Goal: Subscribe to service/newsletter

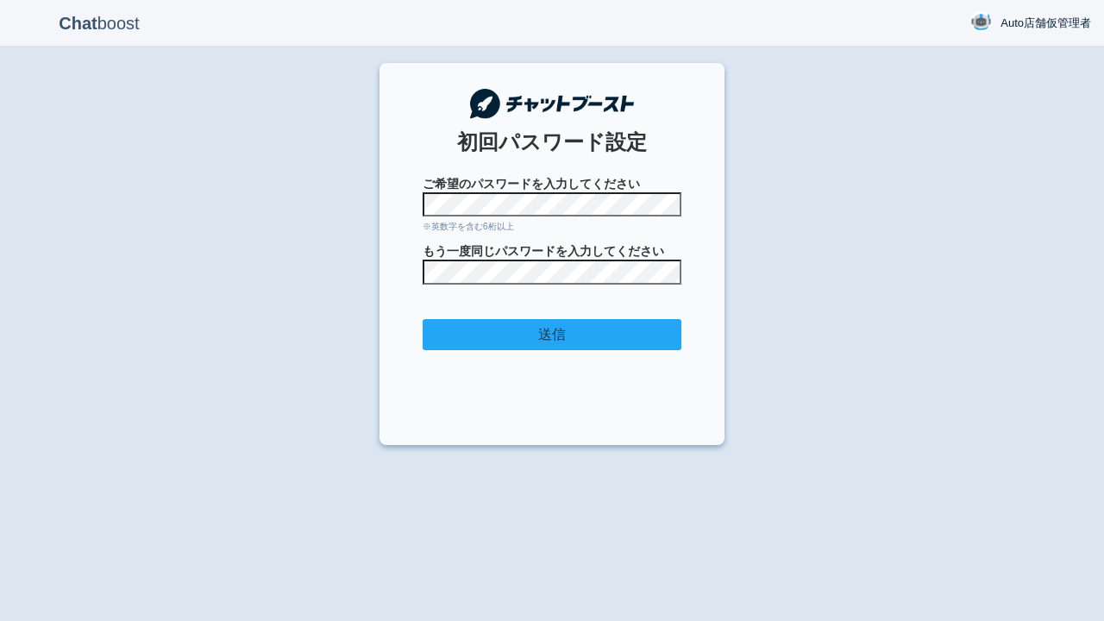
click at [552, 334] on input "送信" at bounding box center [552, 335] width 259 height 32
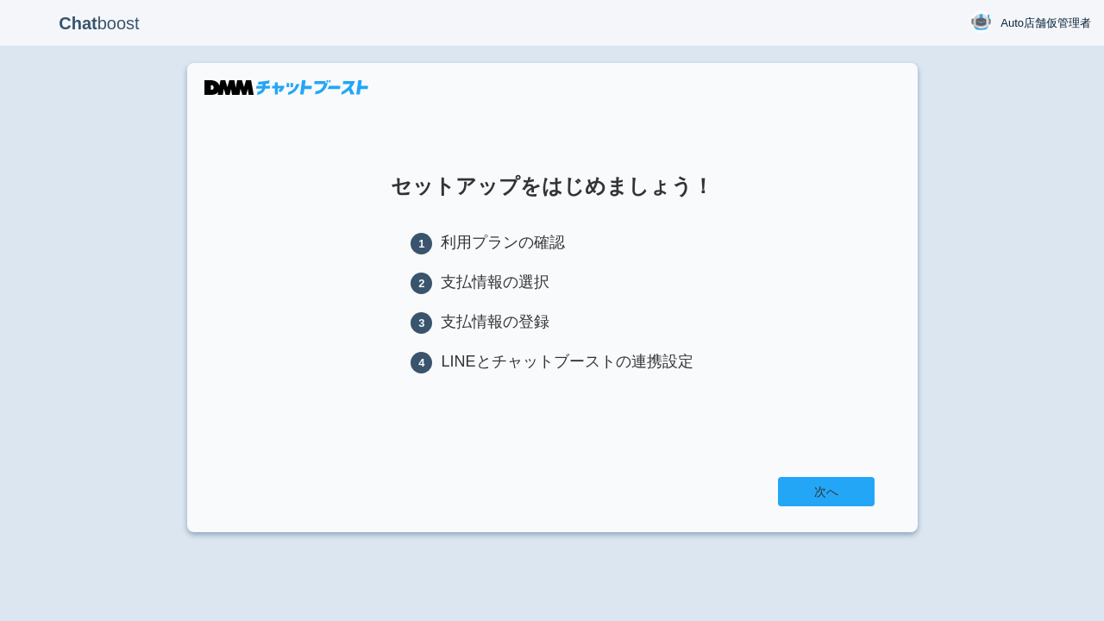
click at [826, 495] on link "次へ" at bounding box center [826, 491] width 97 height 29
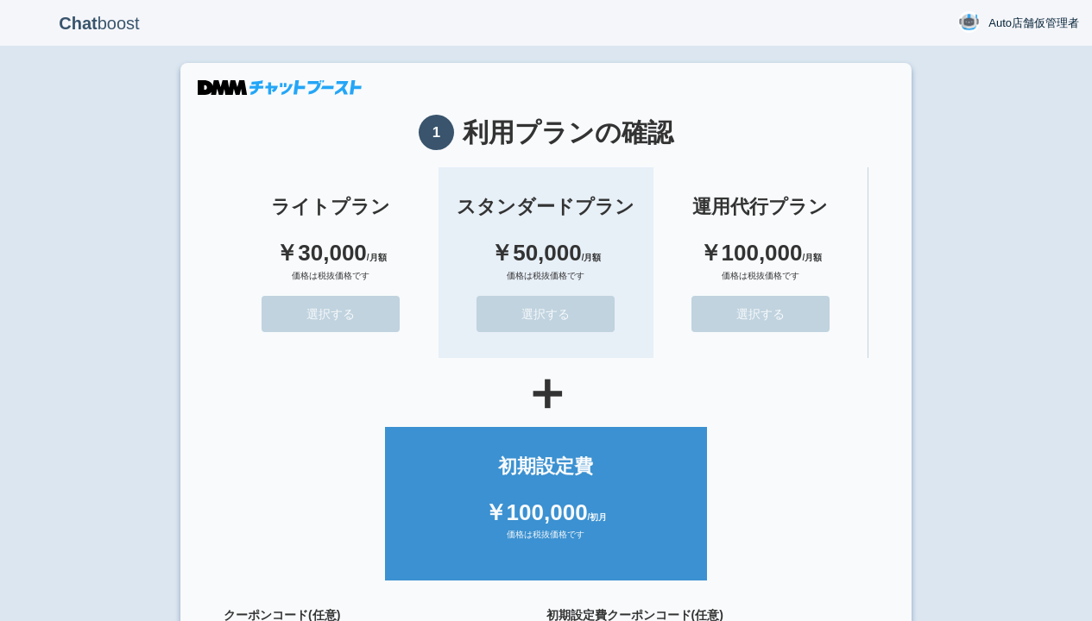
click at [545, 313] on button "選択する" at bounding box center [545, 314] width 138 height 36
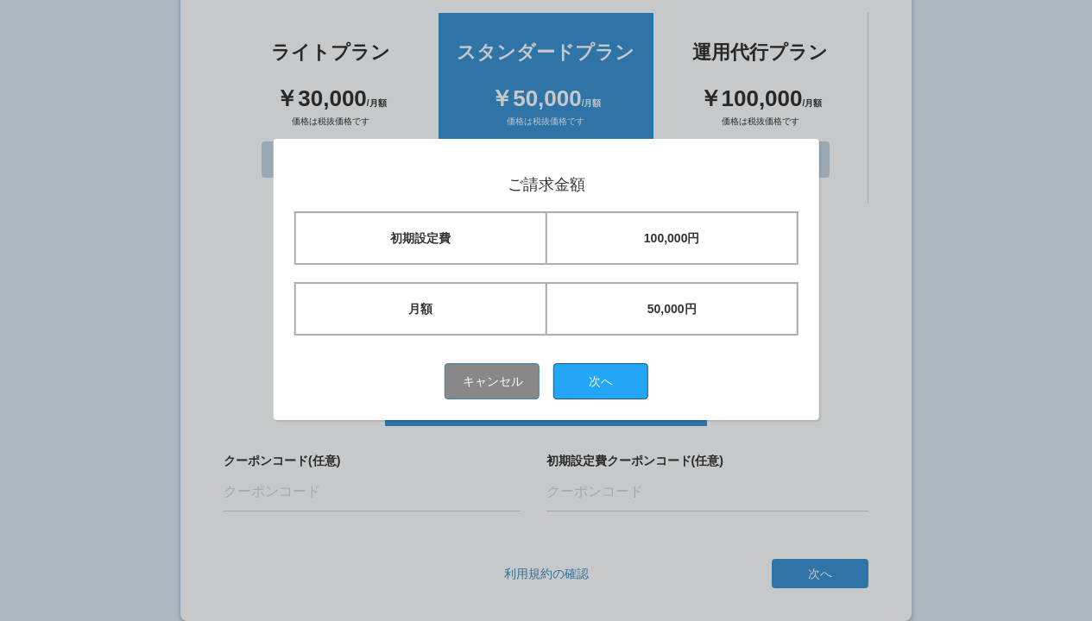
click at [607, 381] on button "次へ" at bounding box center [600, 381] width 95 height 36
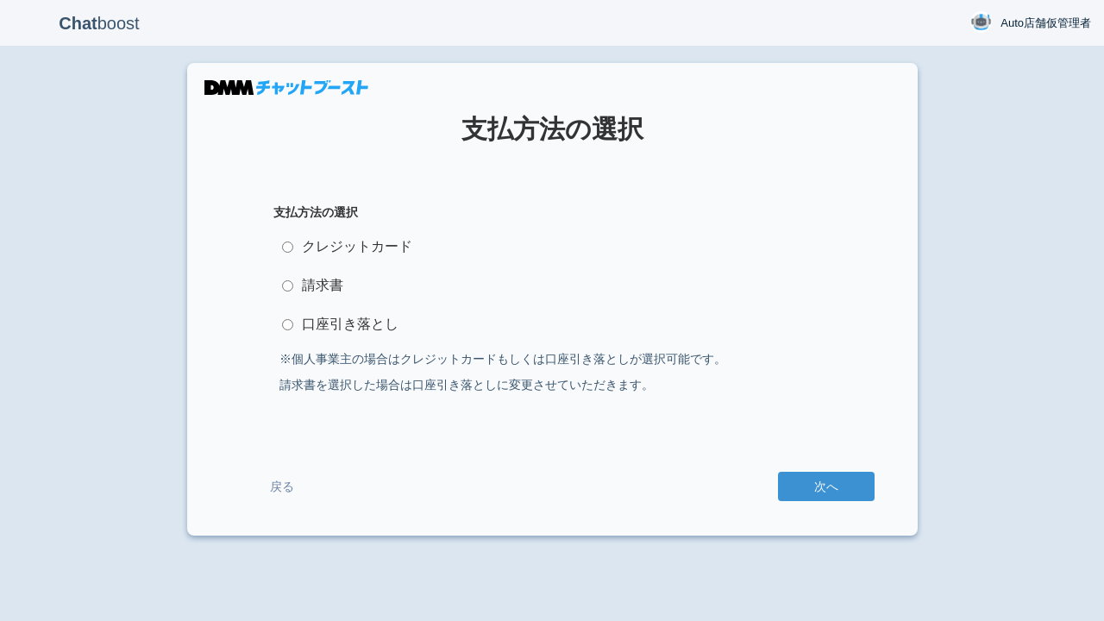
click at [552, 247] on label "クレジットカード" at bounding box center [553, 247] width 558 height 35
click at [293, 247] on input "クレジットカード" at bounding box center [287, 247] width 11 height 11
radio input "true"
click at [826, 487] on button "次へ" at bounding box center [826, 486] width 97 height 29
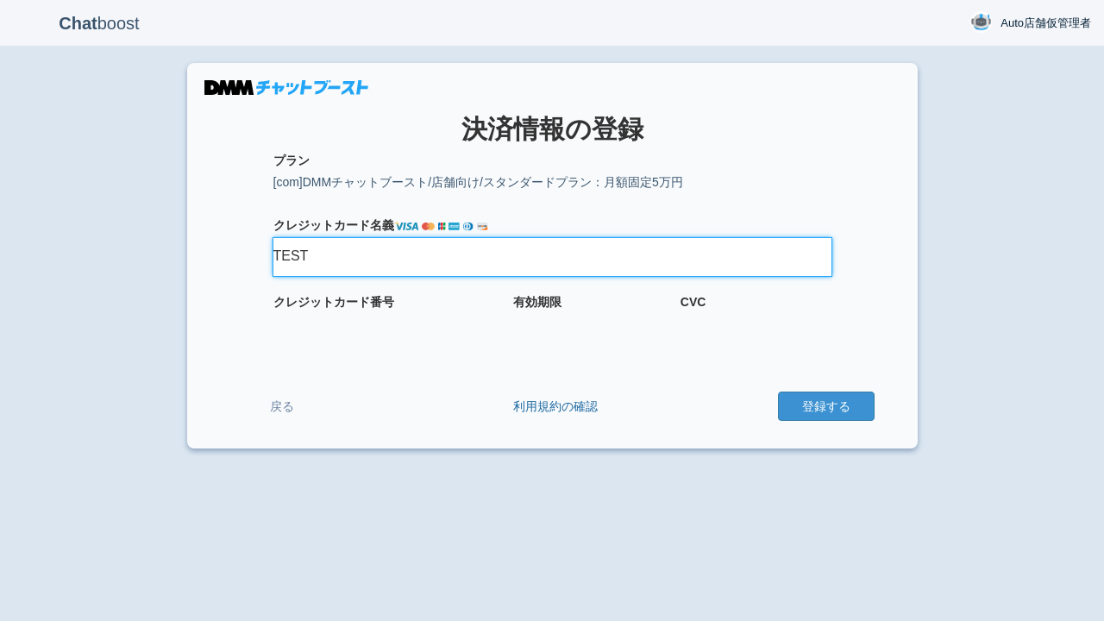
type input "TEST"
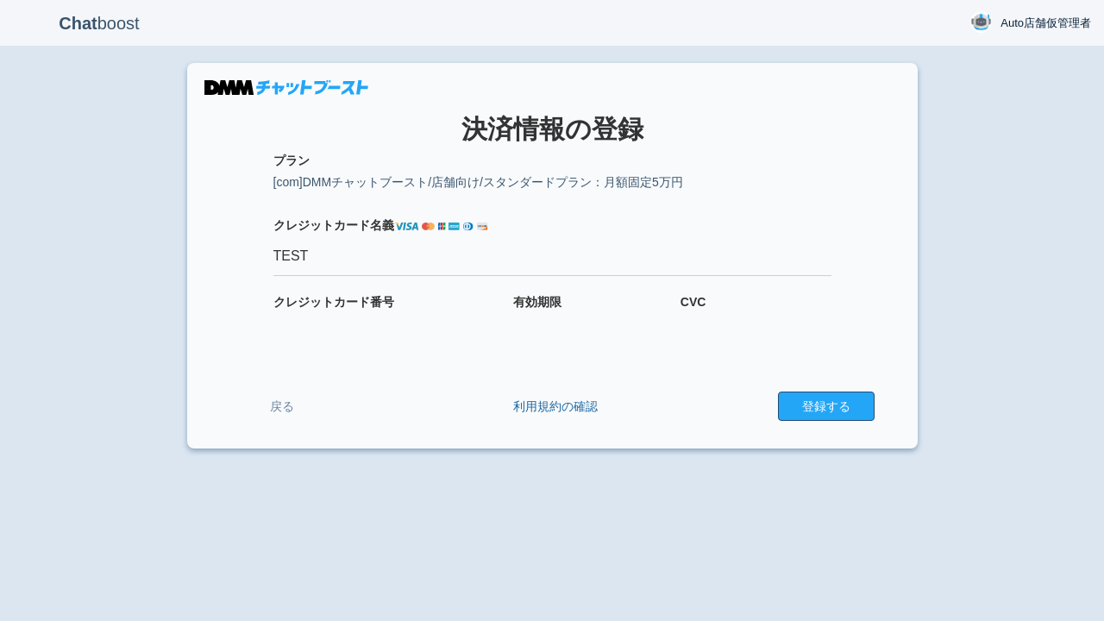
click at [826, 406] on button "登録する" at bounding box center [826, 406] width 97 height 29
